Goal: Find specific page/section: Find specific page/section

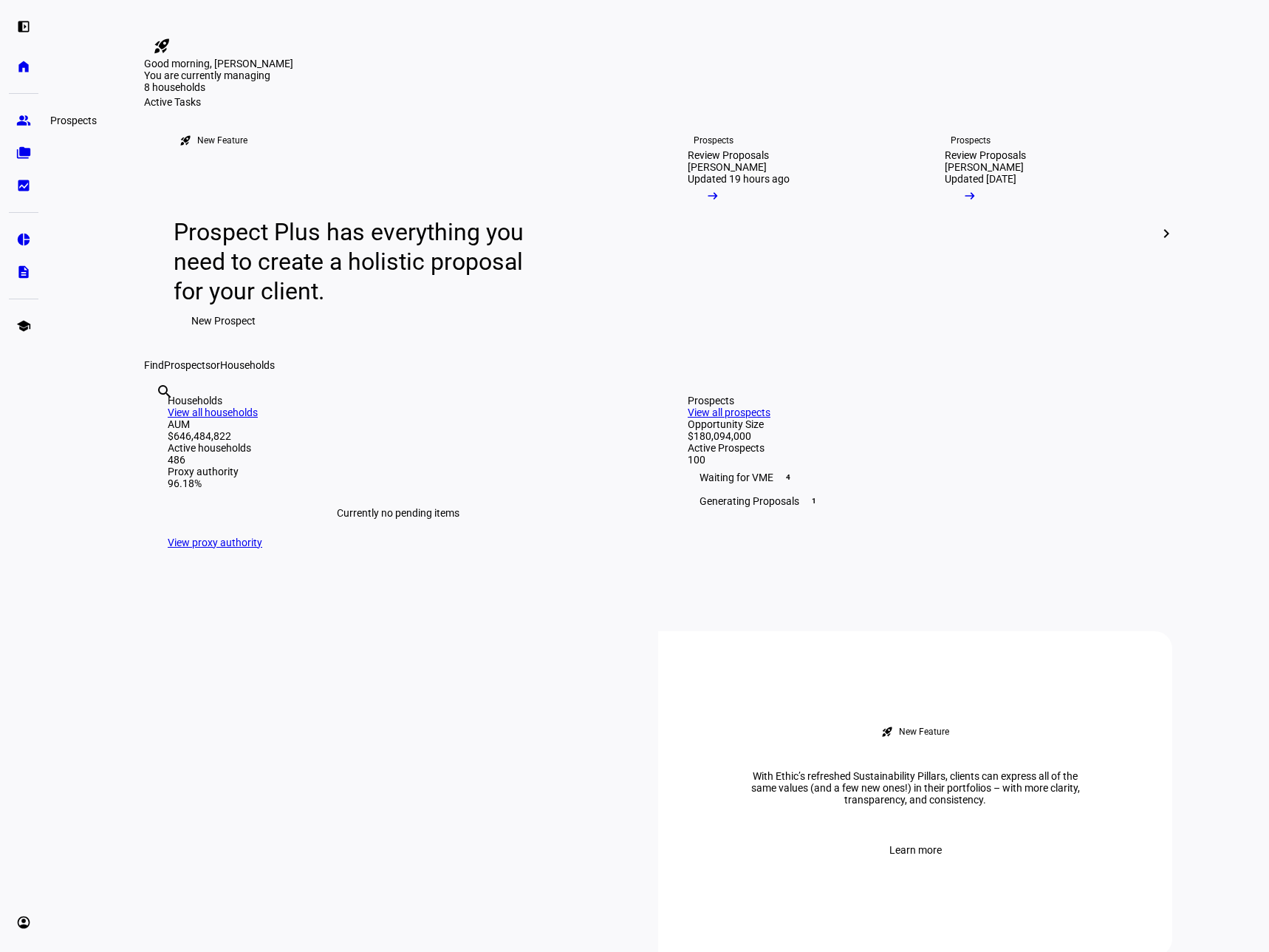
click at [29, 119] on eth-mat-symbol "group" at bounding box center [23, 120] width 15 height 15
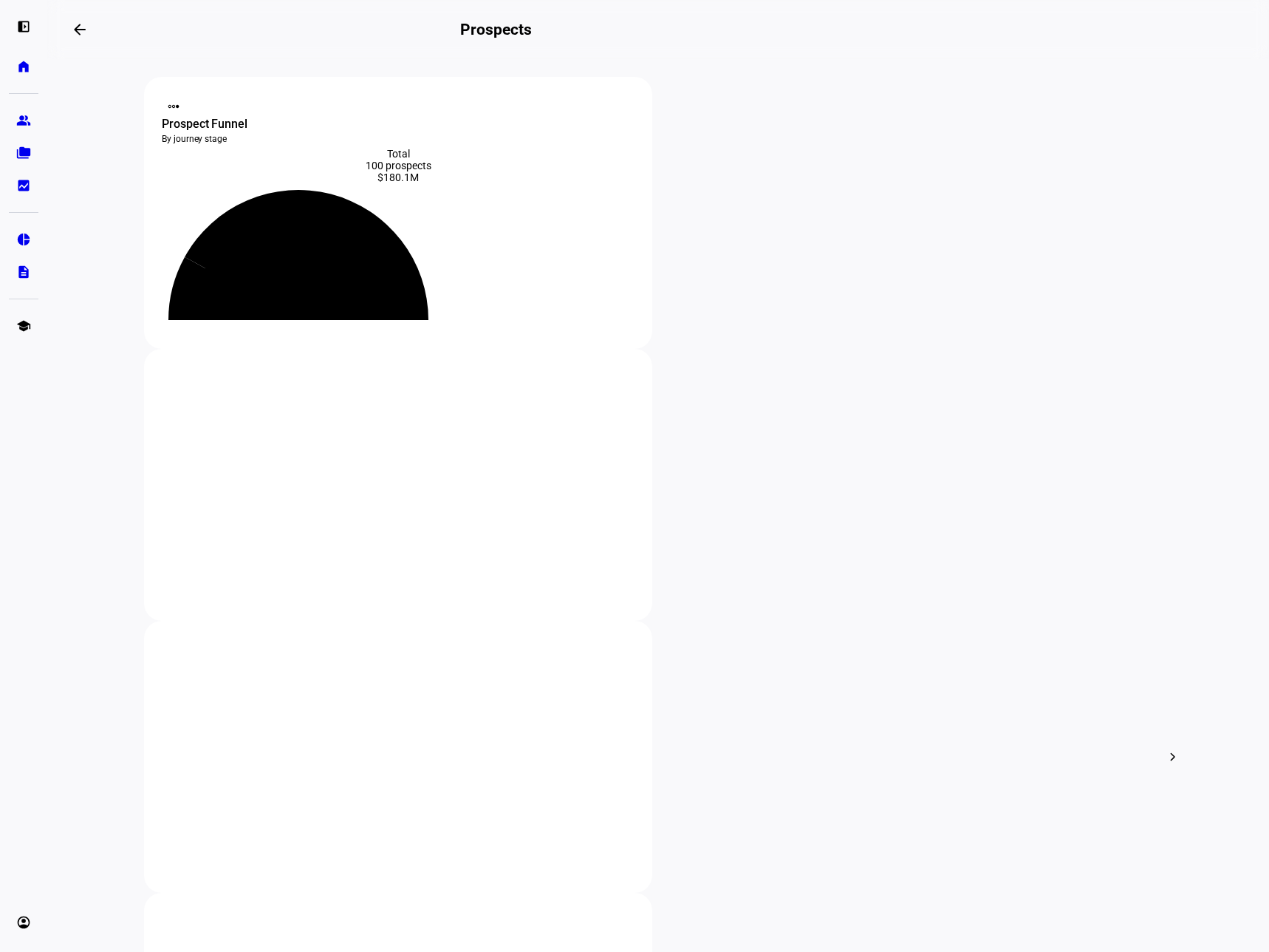
click at [16, 155] on eth-mat-symbol "folder_copy" at bounding box center [23, 153] width 15 height 15
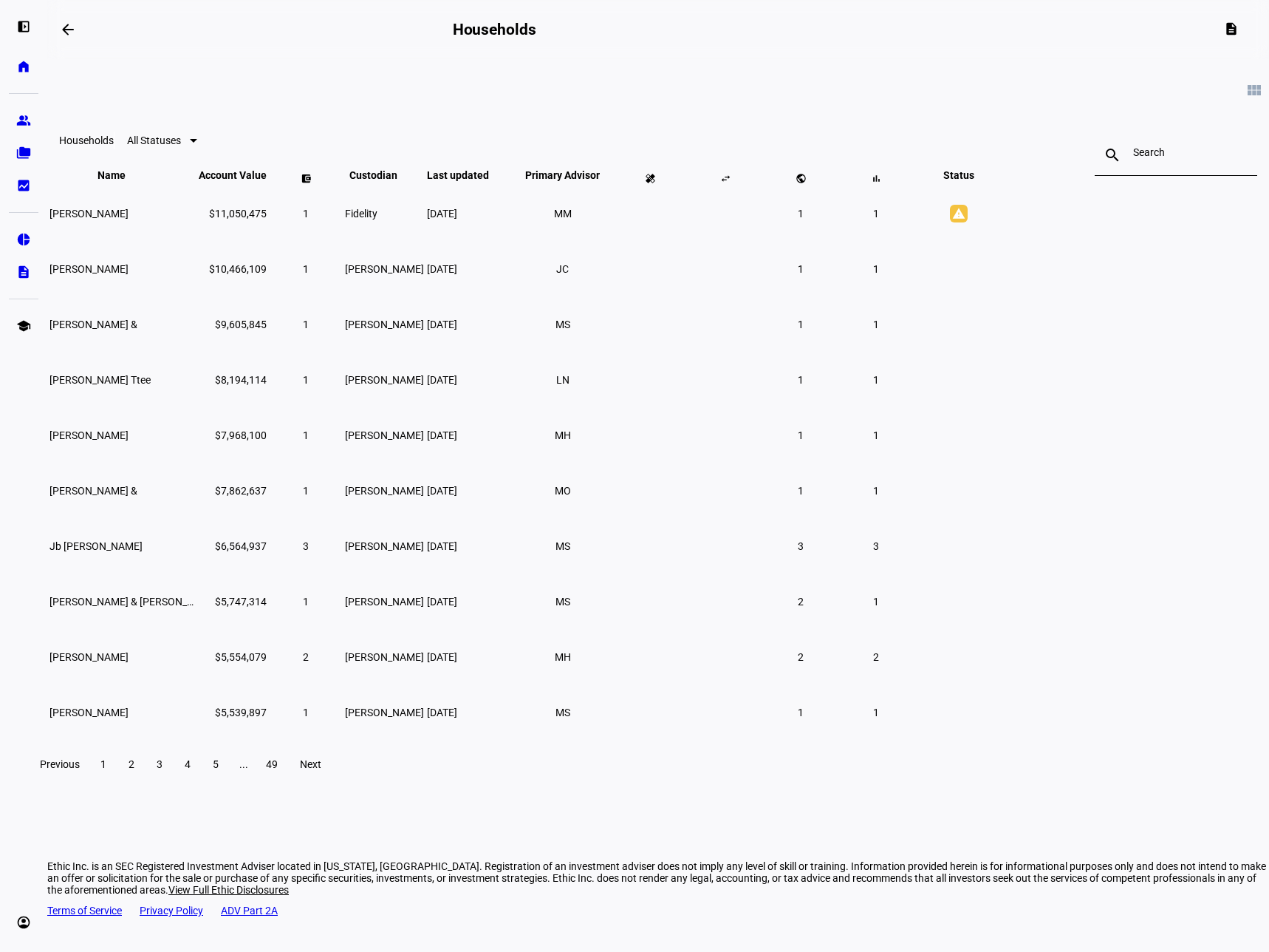
click at [1134, 158] on input at bounding box center [1177, 152] width 86 height 12
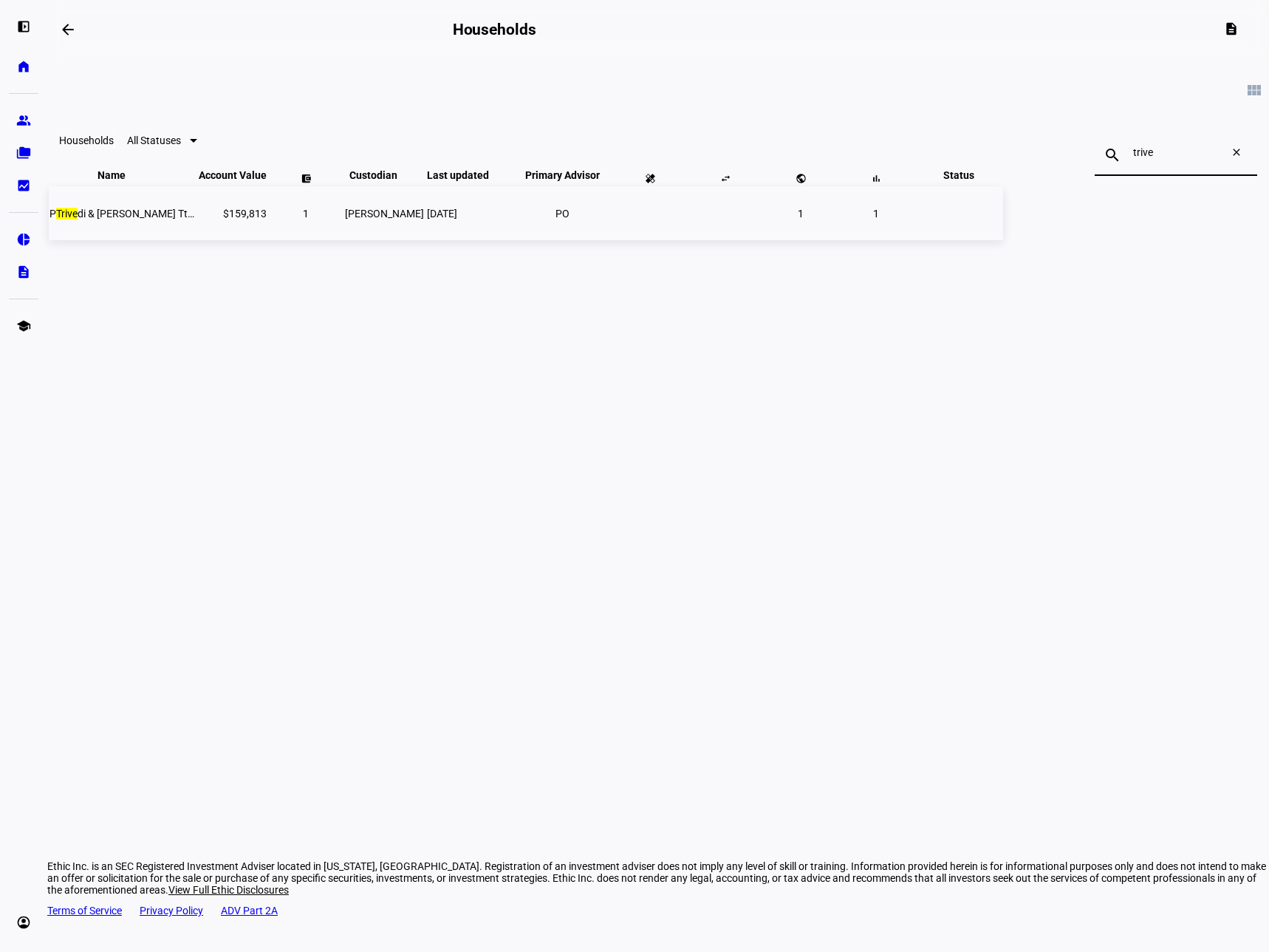
type input "trive"
click at [198, 219] on span "P Trive di & [PERSON_NAME] Ttee" at bounding box center [124, 214] width 149 height 12
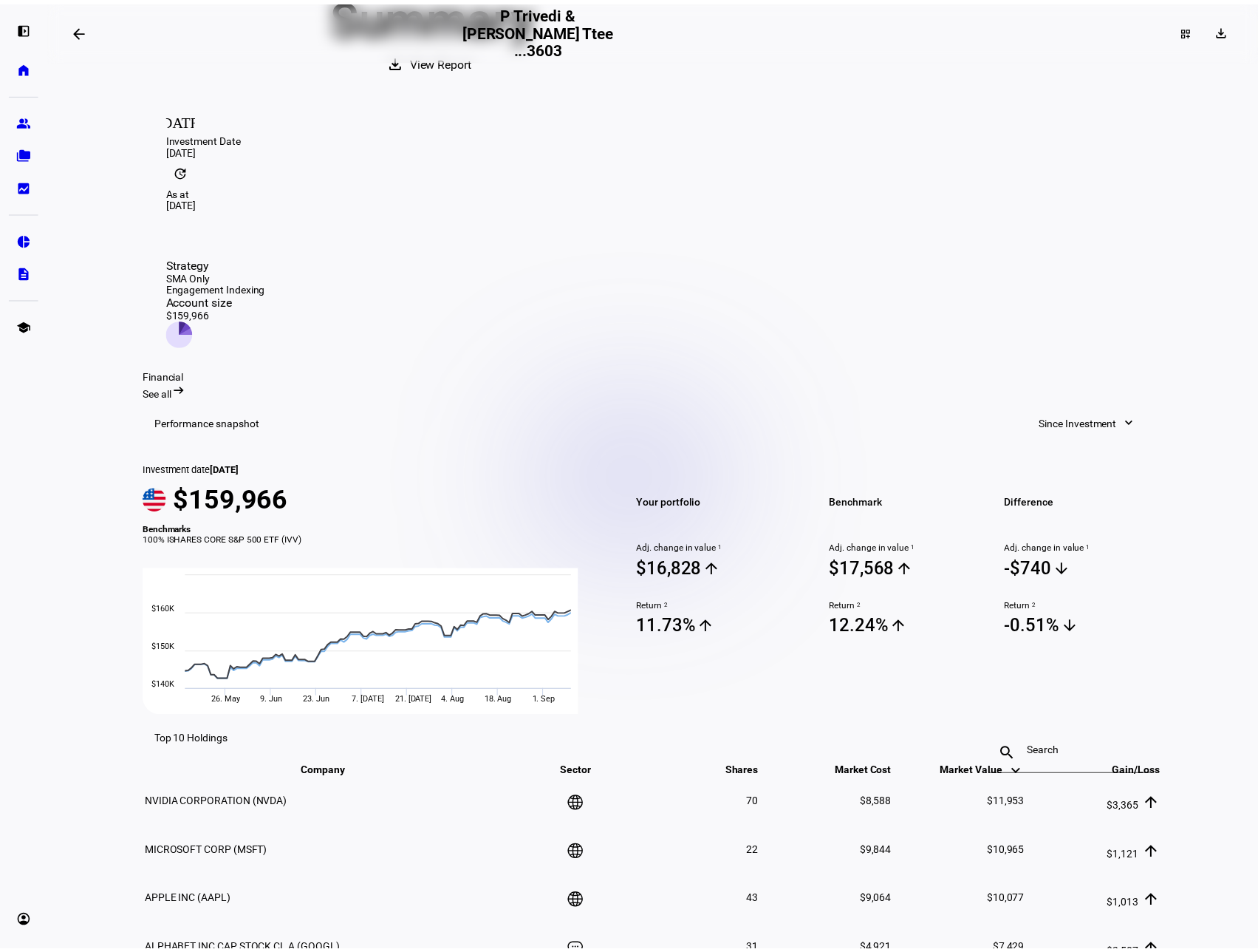
scroll to position [74, 0]
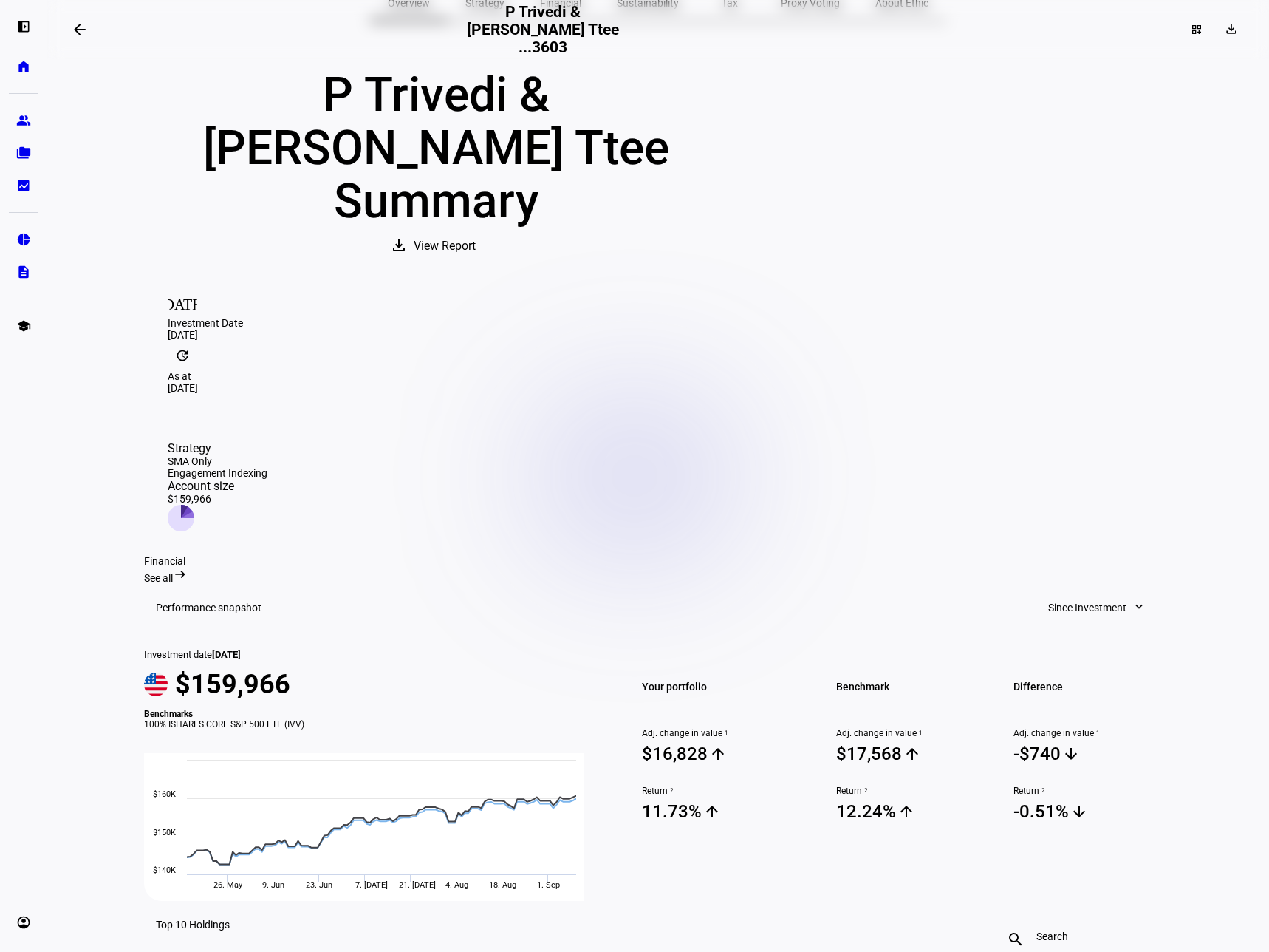
click at [476, 228] on span "View Report" at bounding box center [445, 245] width 62 height 35
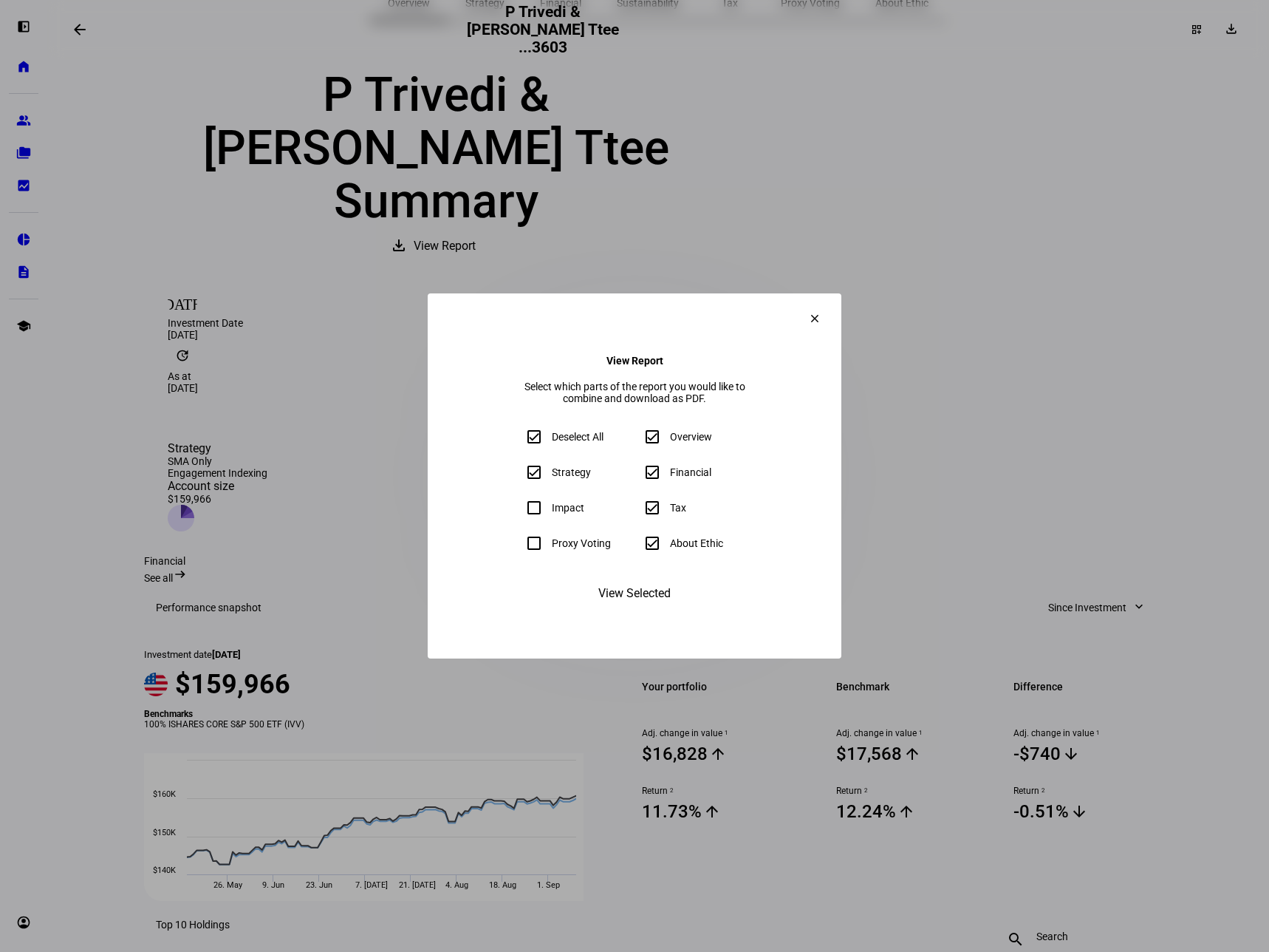
click at [643, 611] on span "View Selected" at bounding box center [635, 593] width 72 height 35
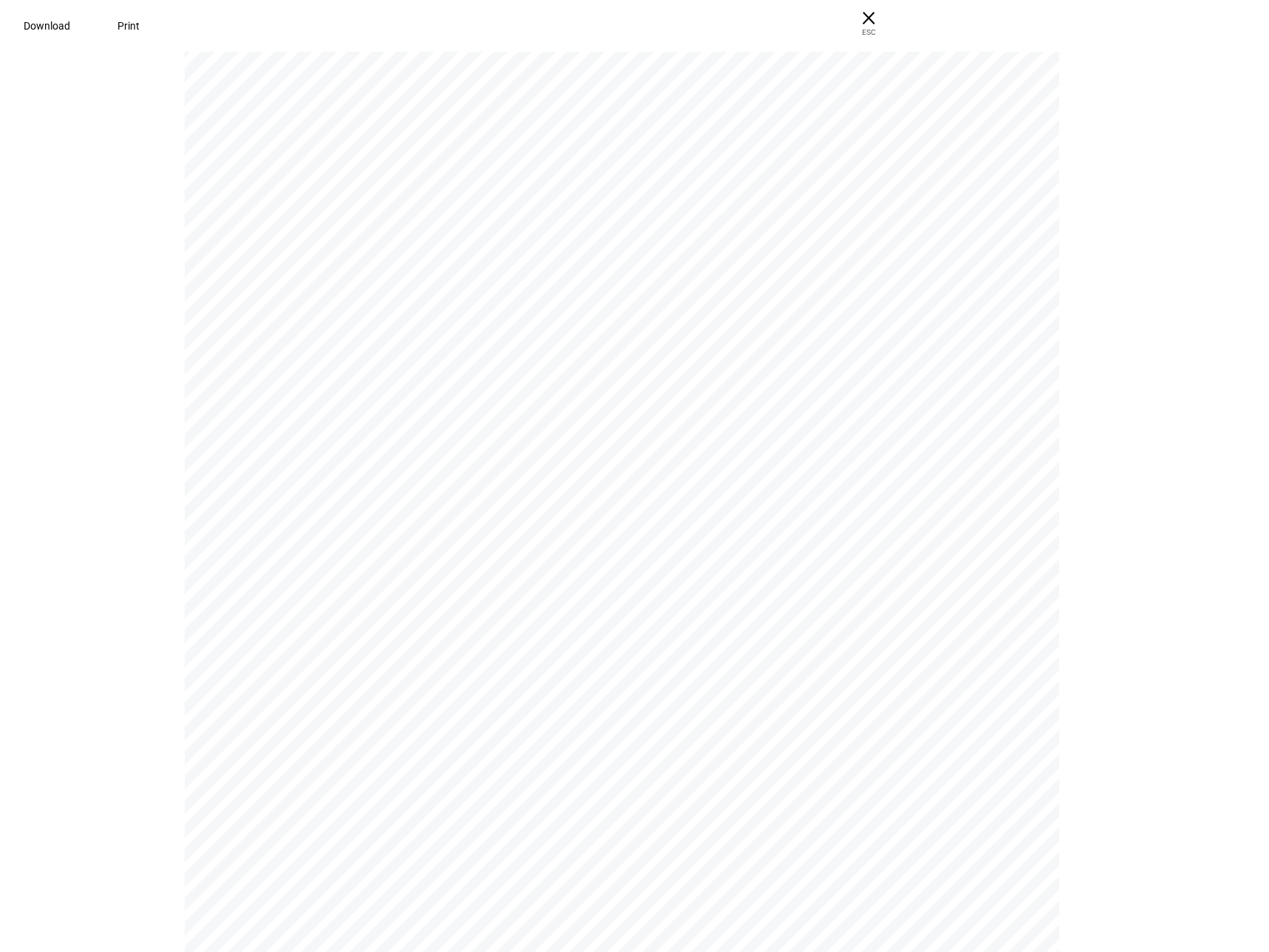
scroll to position [4581, 0]
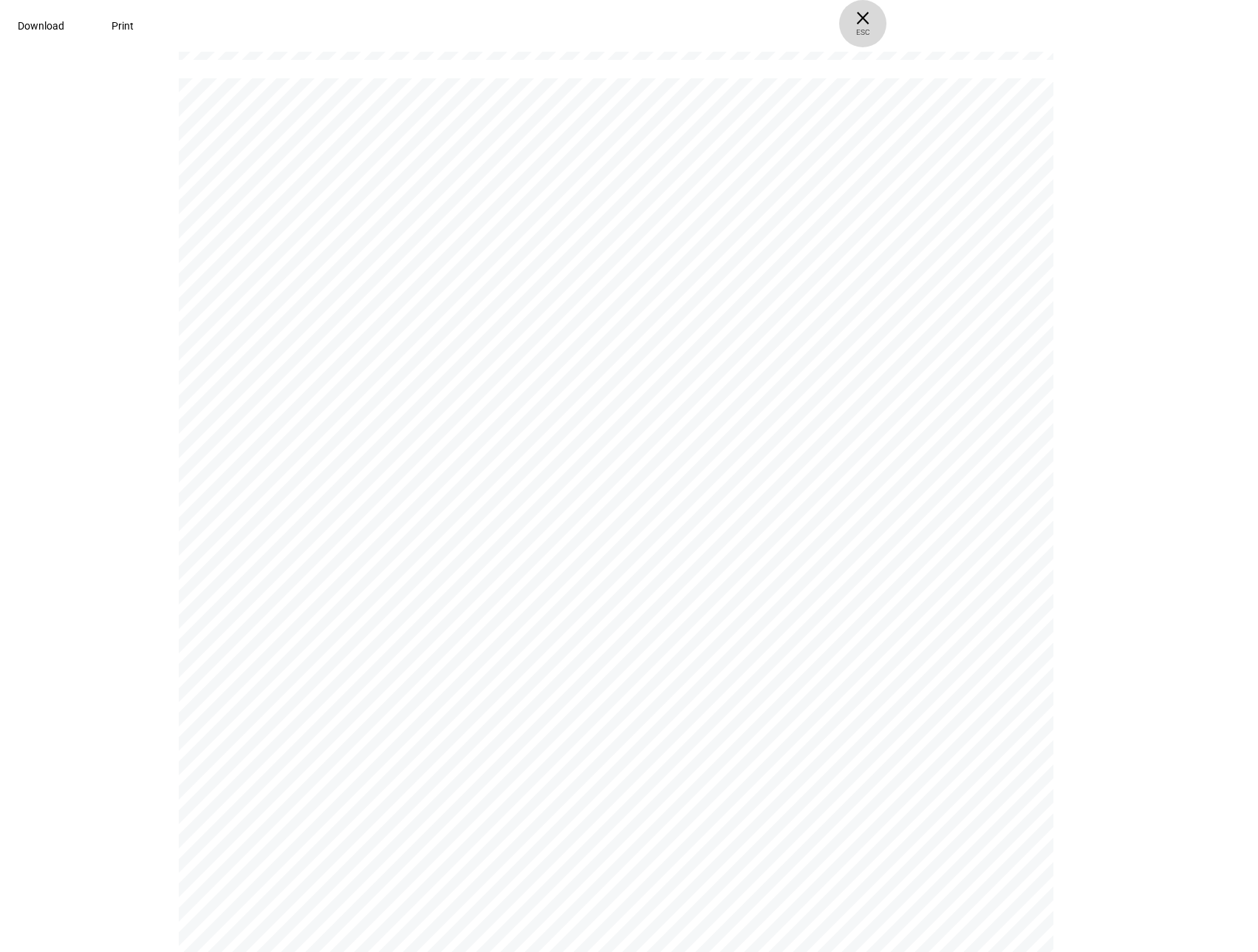
click at [887, 20] on span "ESC" at bounding box center [862, 26] width 47 height 21
